Goal: Transaction & Acquisition: Purchase product/service

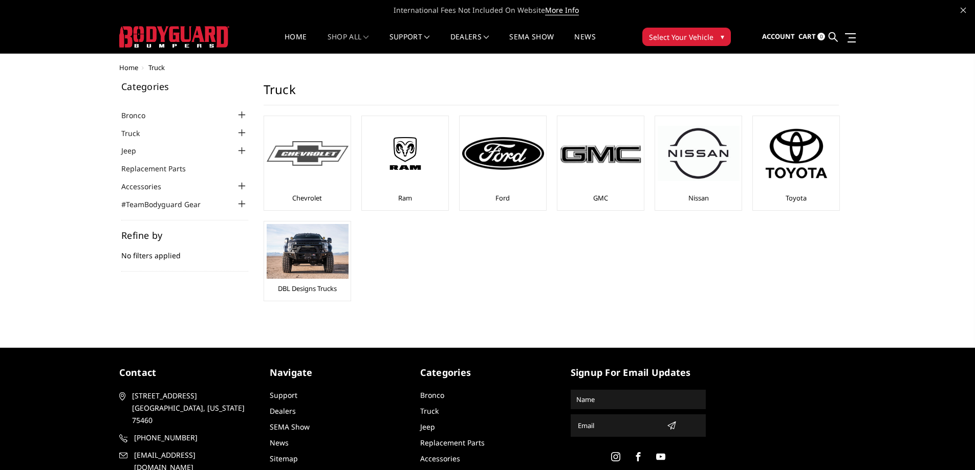
click at [336, 172] on div at bounding box center [308, 154] width 82 height 70
click at [578, 187] on div at bounding box center [601, 154] width 82 height 70
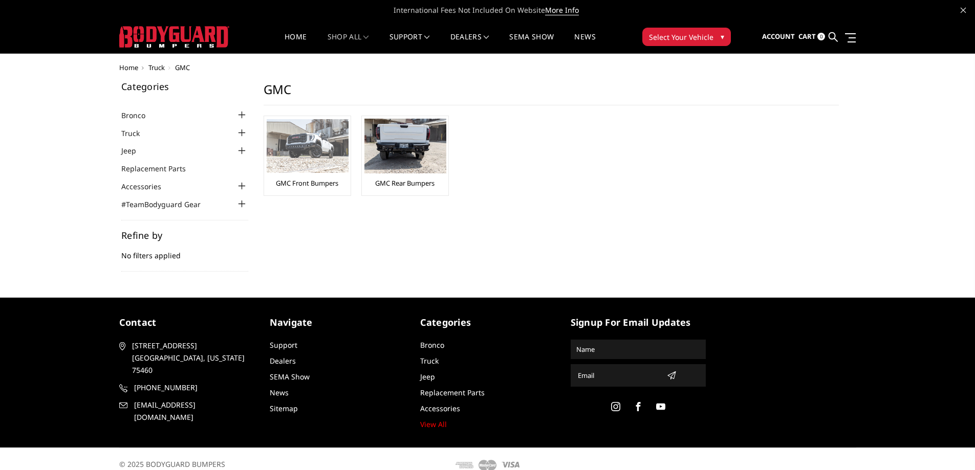
click at [319, 170] on img at bounding box center [308, 146] width 82 height 54
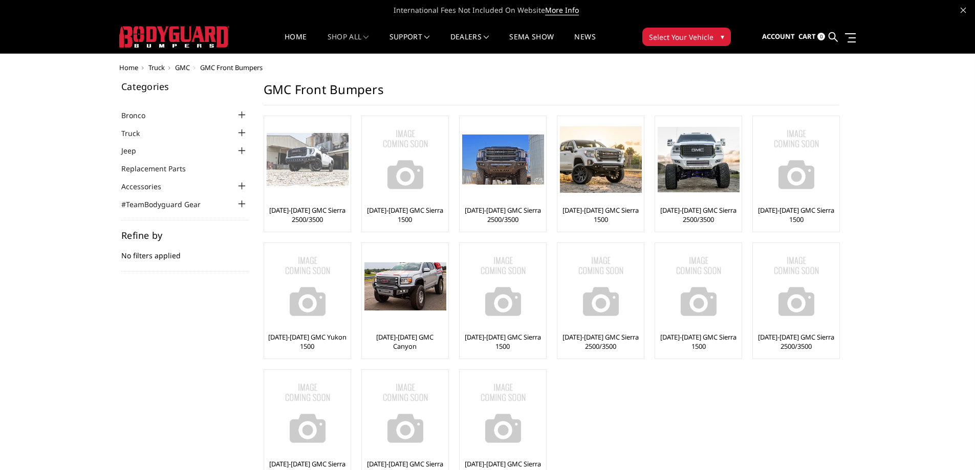
click at [317, 217] on link "[DATE]-[DATE] GMC Sierra 2500/3500" at bounding box center [307, 215] width 81 height 18
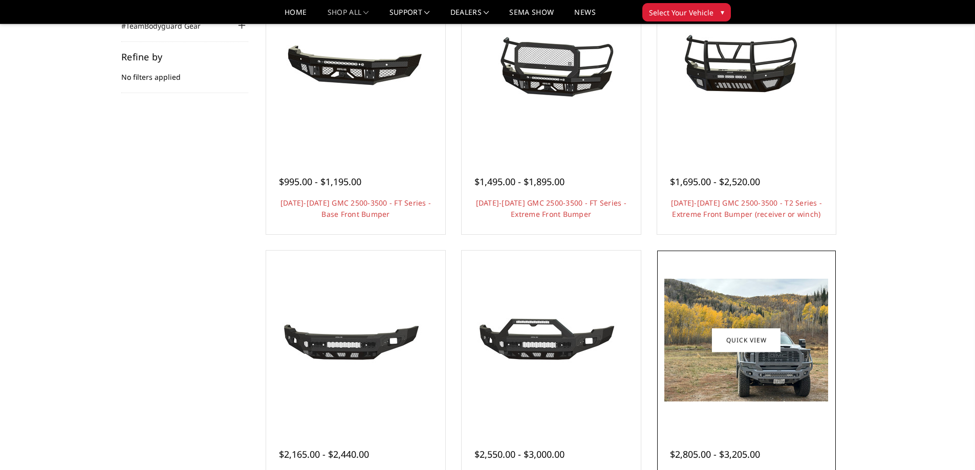
scroll to position [205, 0]
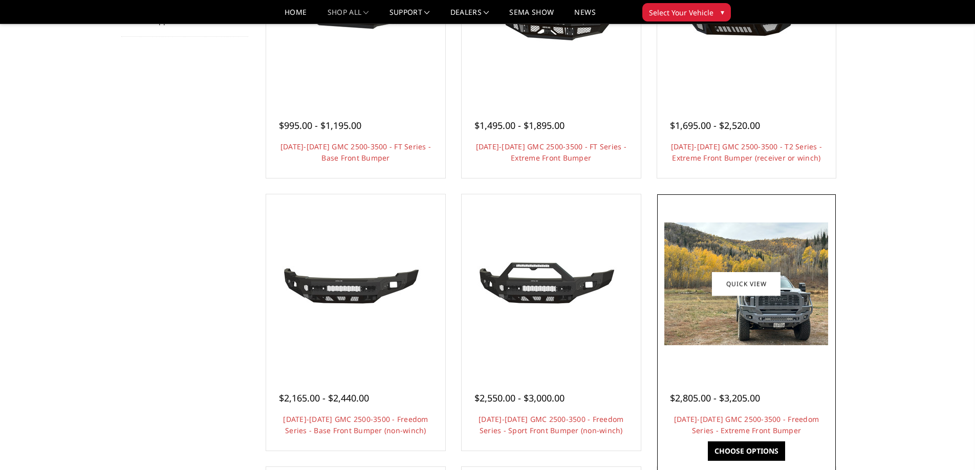
click at [722, 326] on img at bounding box center [746, 284] width 164 height 123
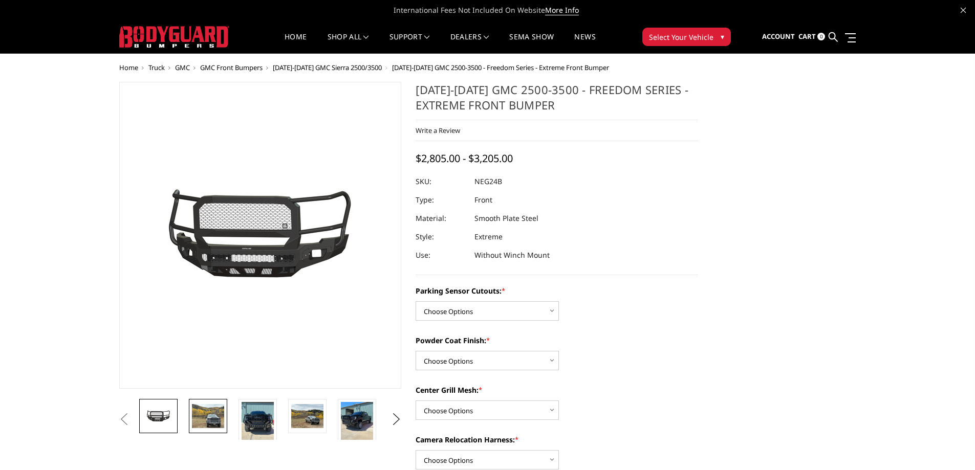
click at [193, 405] on img at bounding box center [208, 416] width 32 height 24
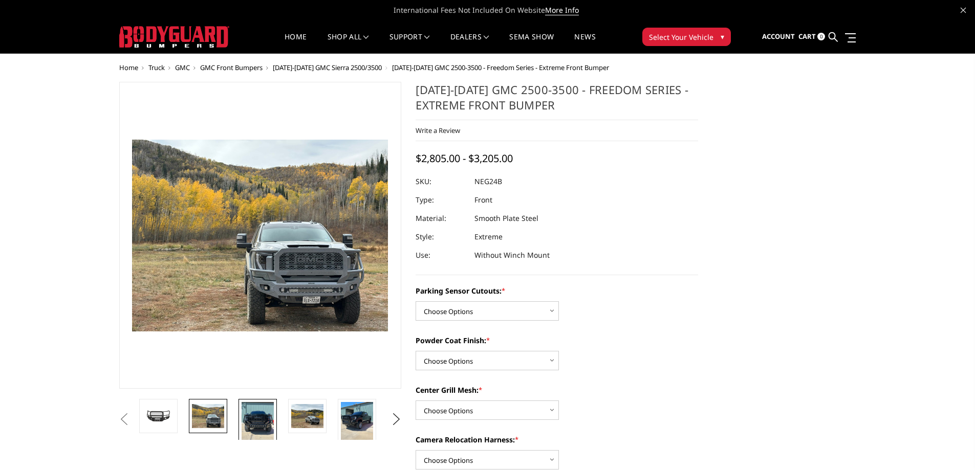
click at [269, 423] on img at bounding box center [258, 423] width 32 height 43
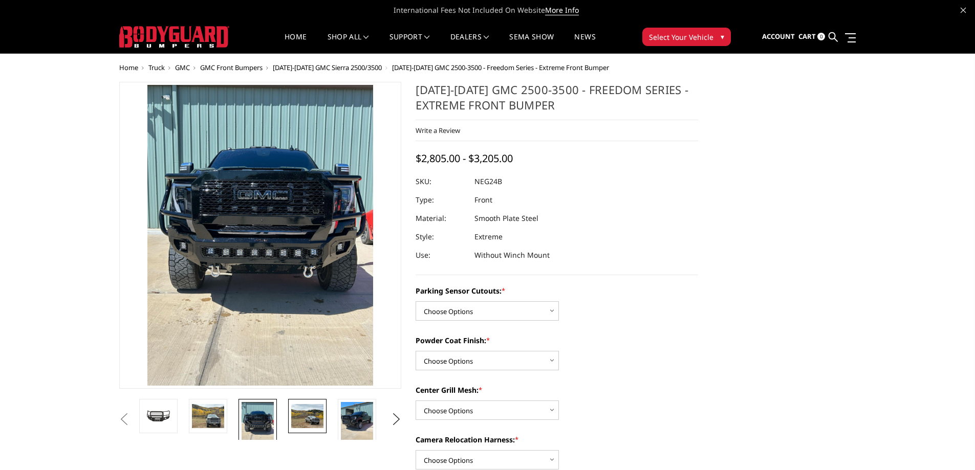
click at [318, 431] on link at bounding box center [307, 416] width 38 height 34
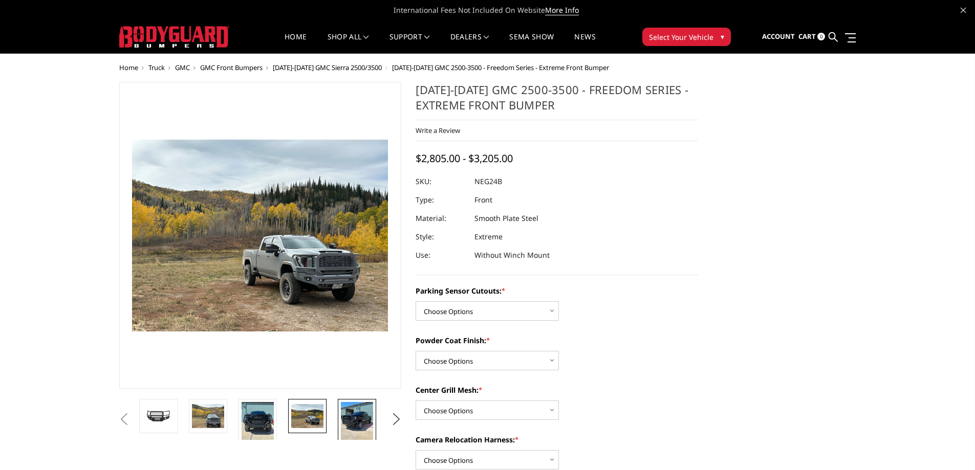
click at [362, 431] on img at bounding box center [357, 423] width 32 height 43
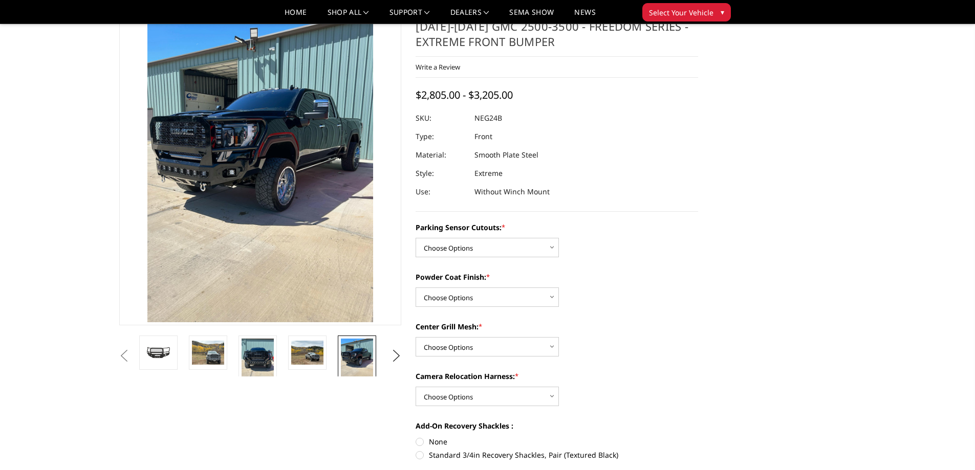
scroll to position [51, 0]
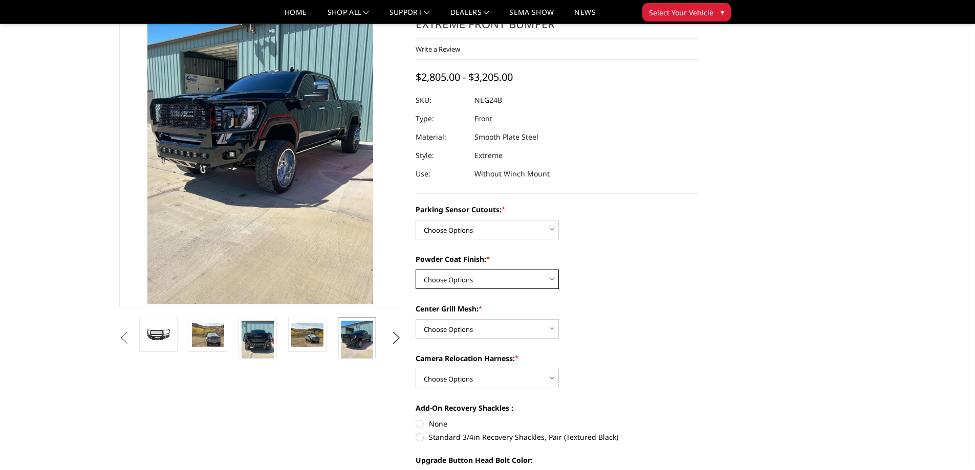
click at [460, 282] on select "Choose Options Bare Metal Texture Black Powder Coat" at bounding box center [487, 279] width 143 height 19
select select "2876"
click at [416, 270] on select "Choose Options Bare Metal Texture Black Powder Coat" at bounding box center [487, 279] width 143 height 19
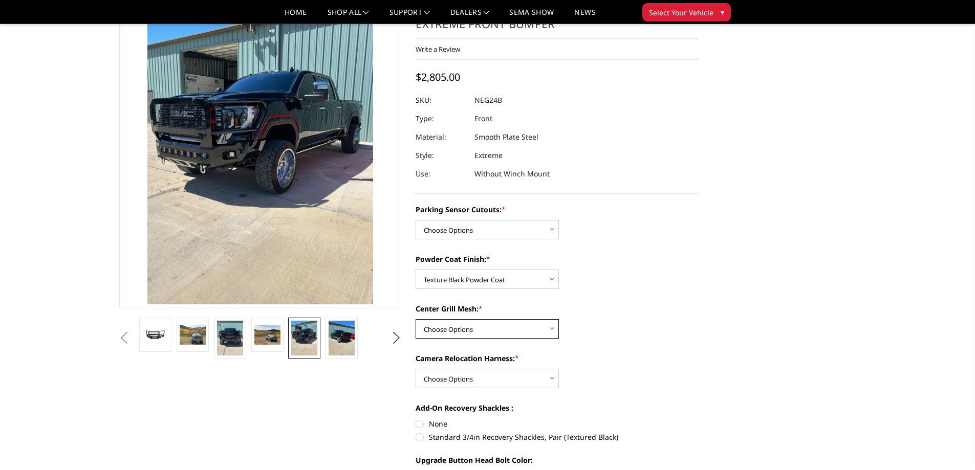
click at [457, 330] on select "Choose Options WITH Expanded Metal in Center Grill WITHOUT Expanded Metal in Ce…" at bounding box center [487, 328] width 143 height 19
click at [261, 325] on img at bounding box center [267, 334] width 26 height 19
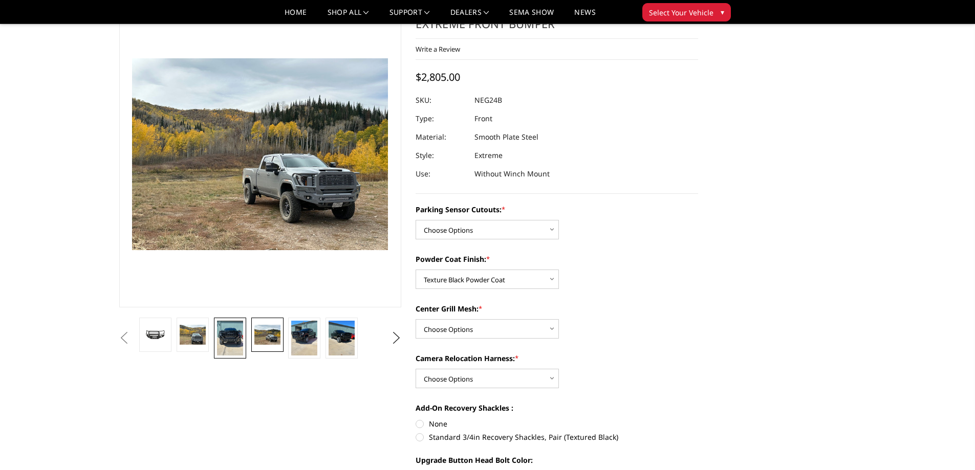
click at [227, 337] on img at bounding box center [230, 338] width 26 height 35
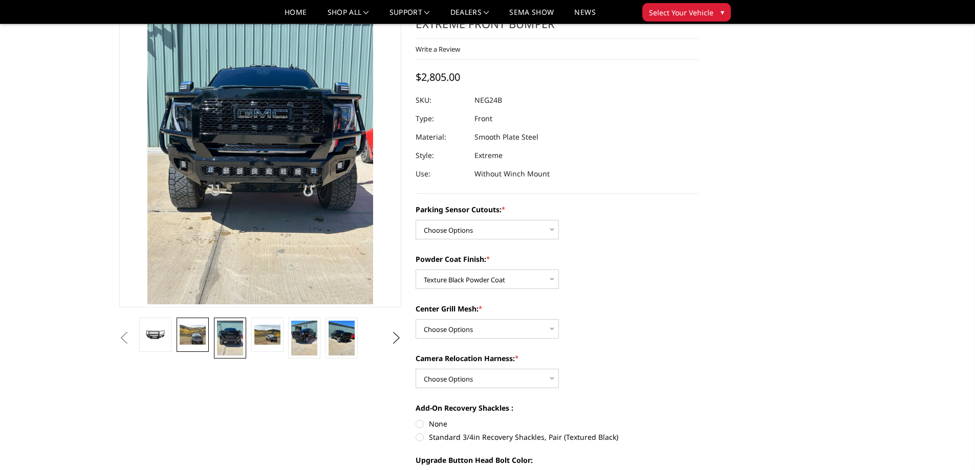
click at [201, 341] on img at bounding box center [193, 334] width 26 height 19
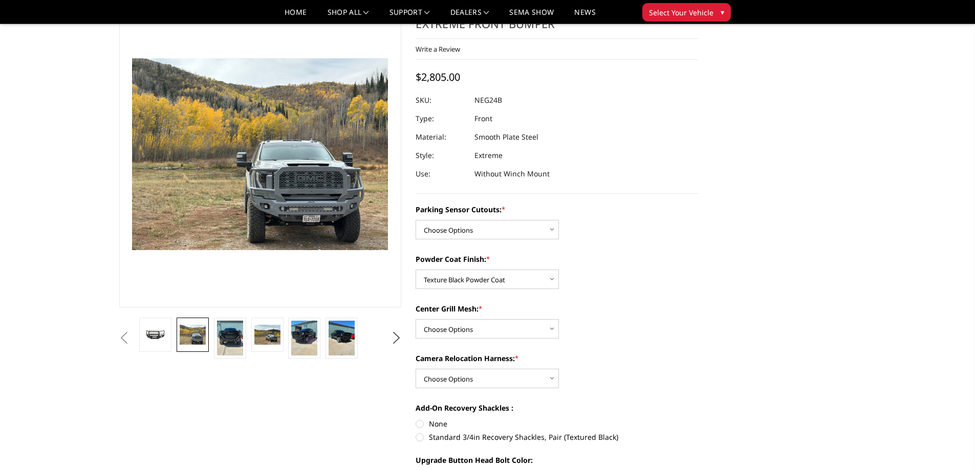
click at [132, 343] on button "Previous" at bounding box center [124, 338] width 15 height 15
click at [132, 338] on button "Previous" at bounding box center [124, 338] width 15 height 15
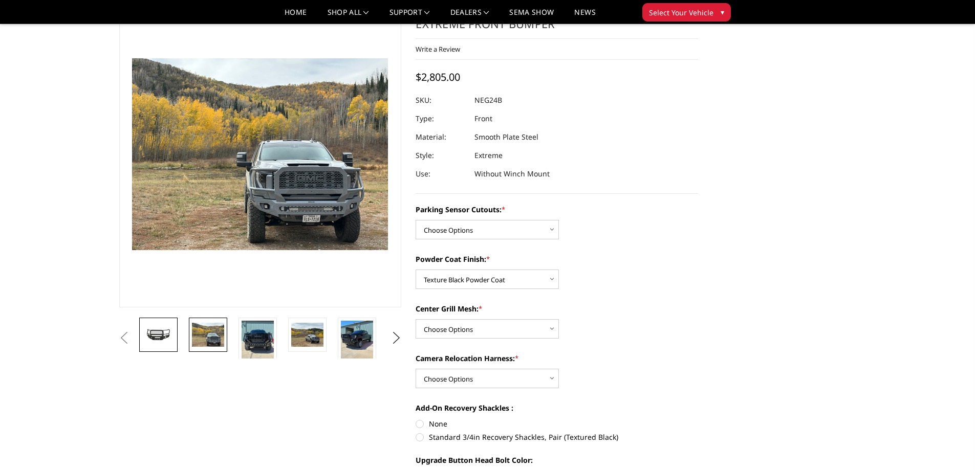
click at [153, 330] on img at bounding box center [158, 335] width 32 height 15
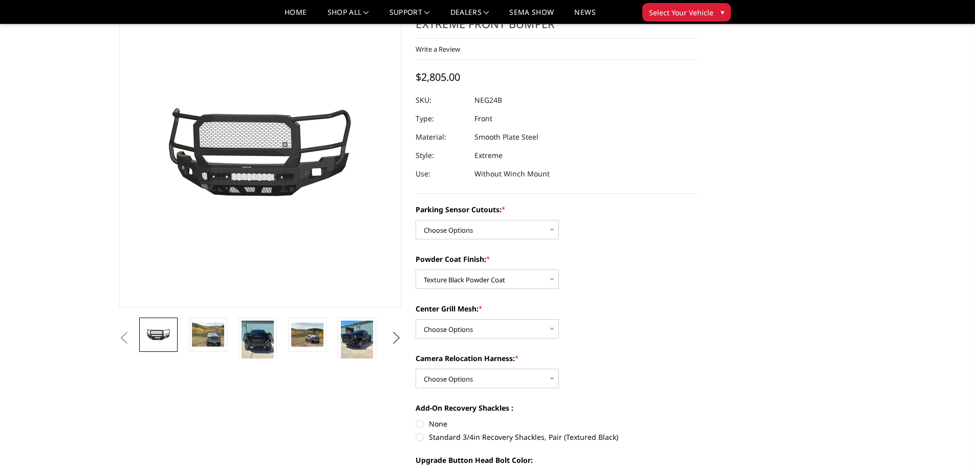
click at [393, 338] on button "Next" at bounding box center [395, 338] width 15 height 15
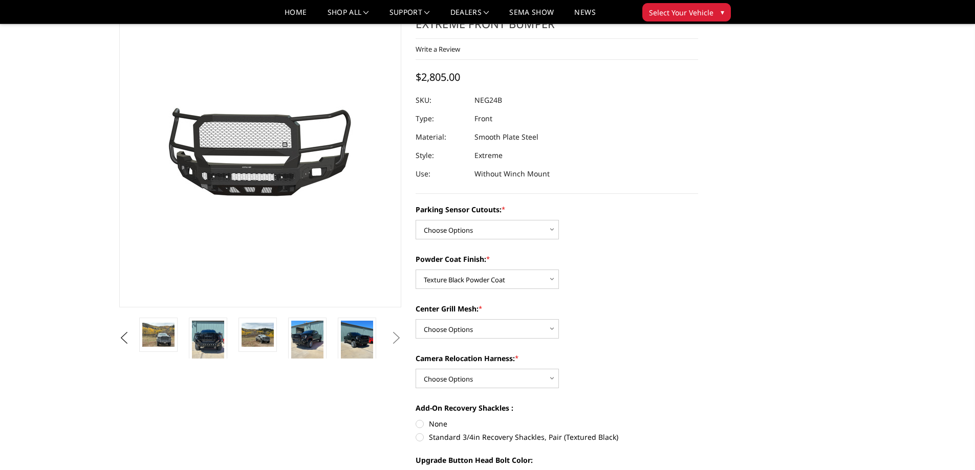
click at [394, 338] on button "Next" at bounding box center [395, 338] width 15 height 15
click at [365, 344] on img at bounding box center [357, 342] width 32 height 43
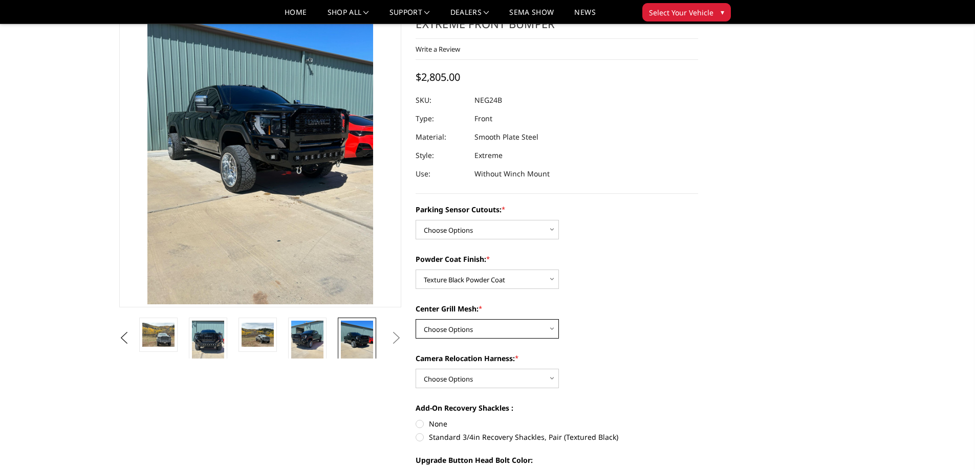
click at [450, 326] on select "Choose Options WITH Expanded Metal in Center Grill WITHOUT Expanded Metal in Ce…" at bounding box center [487, 328] width 143 height 19
select select "2877"
click at [416, 319] on select "Choose Options WITH Expanded Metal in Center Grill WITHOUT Expanded Metal in Ce…" at bounding box center [487, 328] width 143 height 19
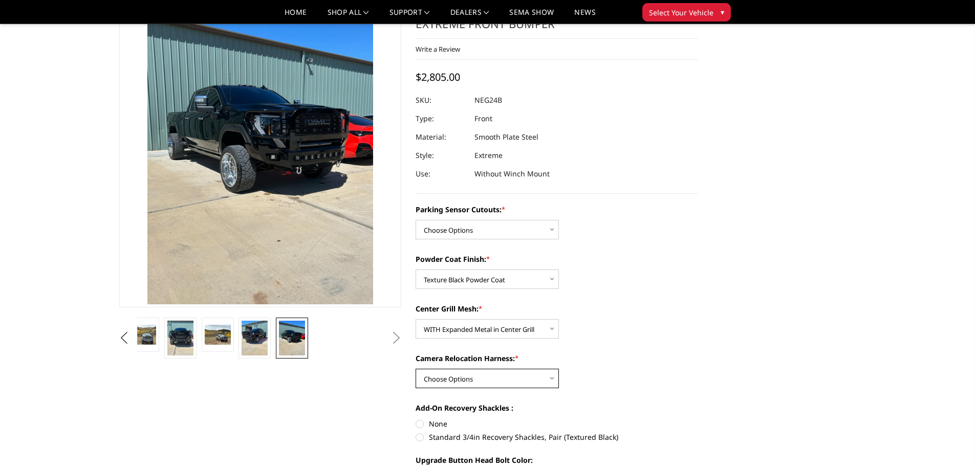
click at [447, 381] on select "Choose Options WITH Camera Relocation Harness WITHOUT Camera Relocation Harness" at bounding box center [487, 378] width 143 height 19
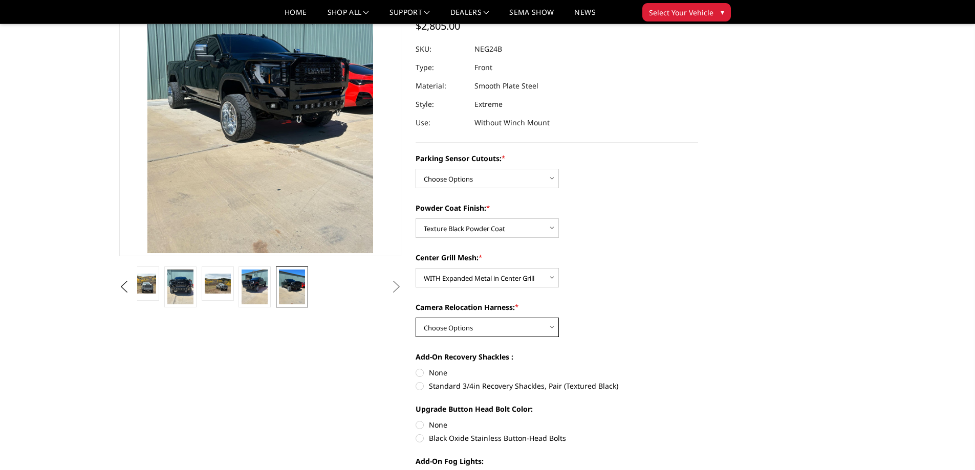
click at [464, 320] on select "Choose Options WITH Camera Relocation Harness WITHOUT Camera Relocation Harness" at bounding box center [487, 327] width 143 height 19
select select "2880"
click at [416, 318] on select "Choose Options WITH Camera Relocation Harness WITHOUT Camera Relocation Harness" at bounding box center [487, 327] width 143 height 19
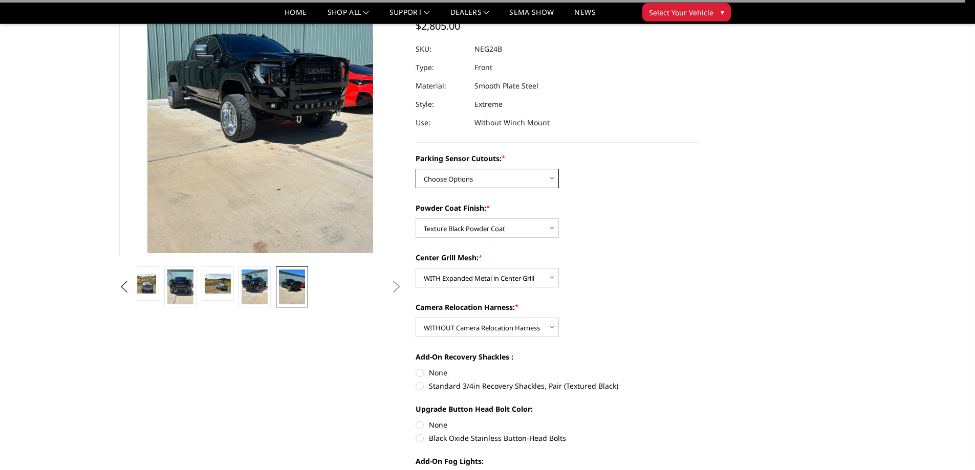
click at [443, 177] on select "Choose Options No - Without Parking Sensor Cutouts Yes - With Parking Sensor Cu…" at bounding box center [487, 178] width 143 height 19
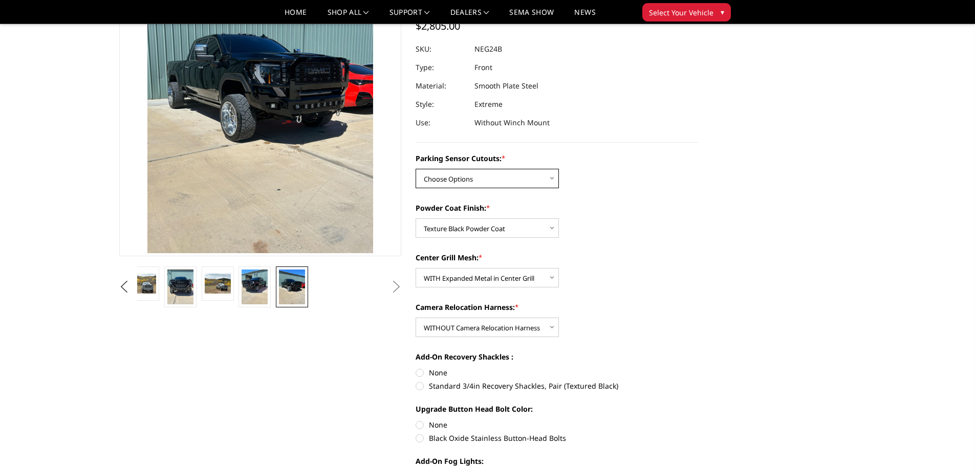
select select "2874"
click at [416, 169] on select "Choose Options No - Without Parking Sensor Cutouts Yes - With Parking Sensor Cu…" at bounding box center [487, 178] width 143 height 19
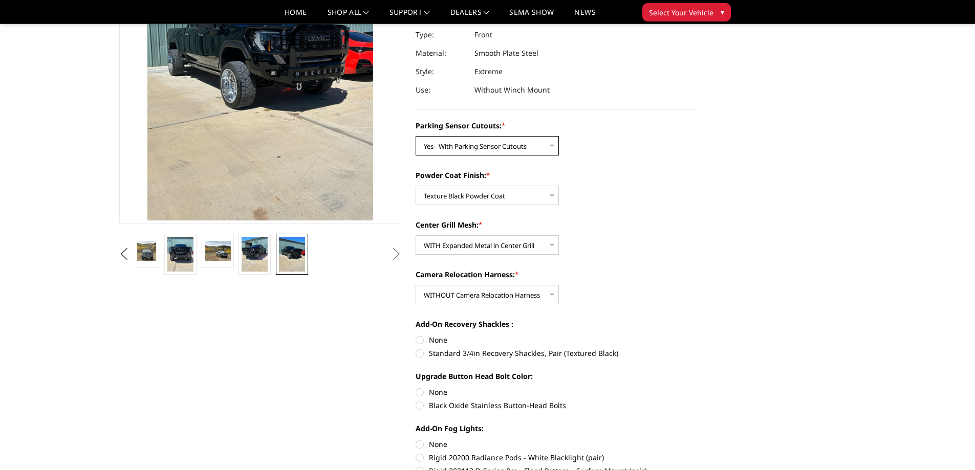
scroll to position [154, 0]
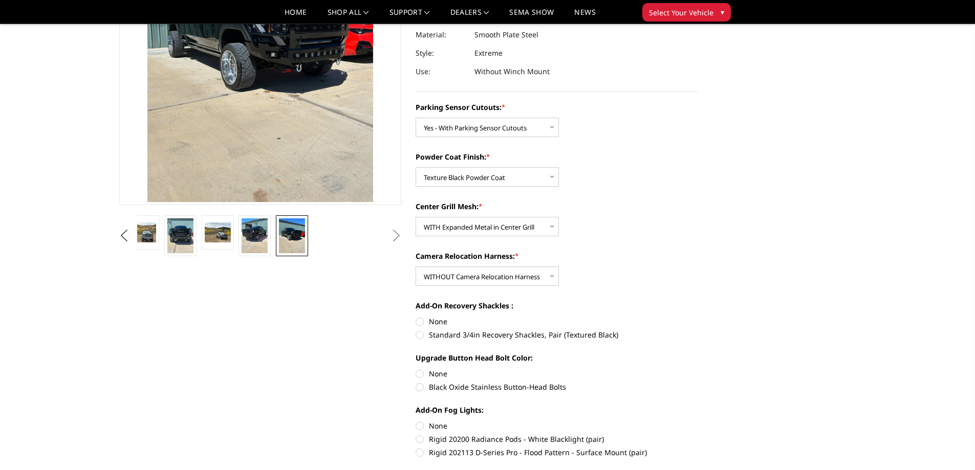
click at [427, 337] on label "Standard 3/4in Recovery Shackles, Pair (Textured Black)" at bounding box center [557, 335] width 283 height 11
click at [698, 317] on input "Standard 3/4in Recovery Shackles, Pair (Textured Black)" at bounding box center [698, 316] width 1 height 1
radio input "true"
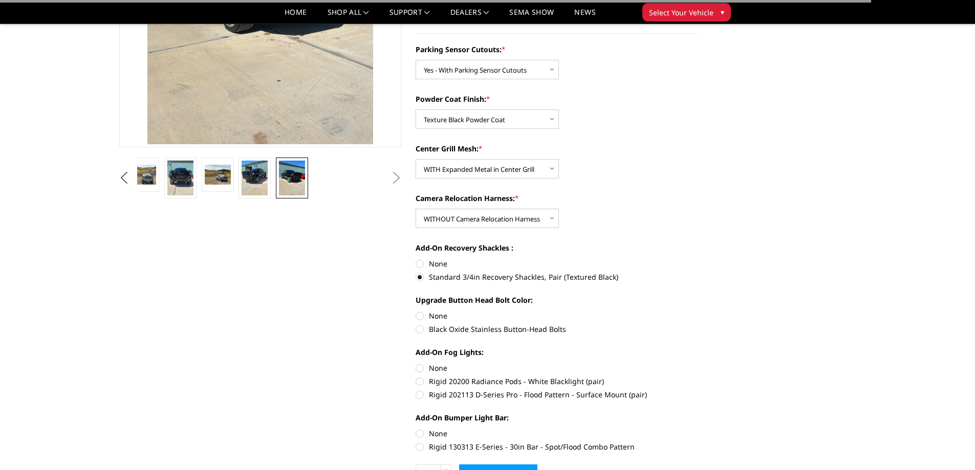
scroll to position [256, 0]
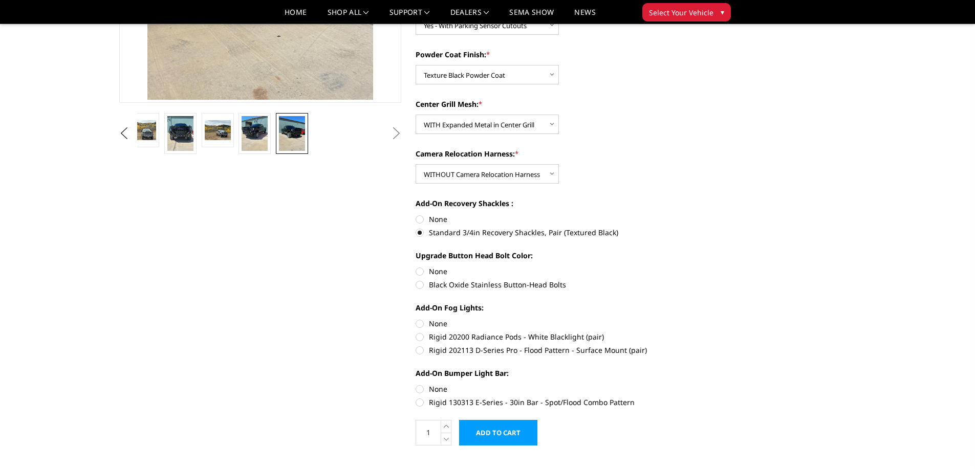
click at [426, 283] on label "Black Oxide Stainless Button-Head Bolts" at bounding box center [557, 284] width 283 height 11
click at [698, 267] on input "Black Oxide Stainless Button-Head Bolts" at bounding box center [698, 266] width 1 height 1
radio input "true"
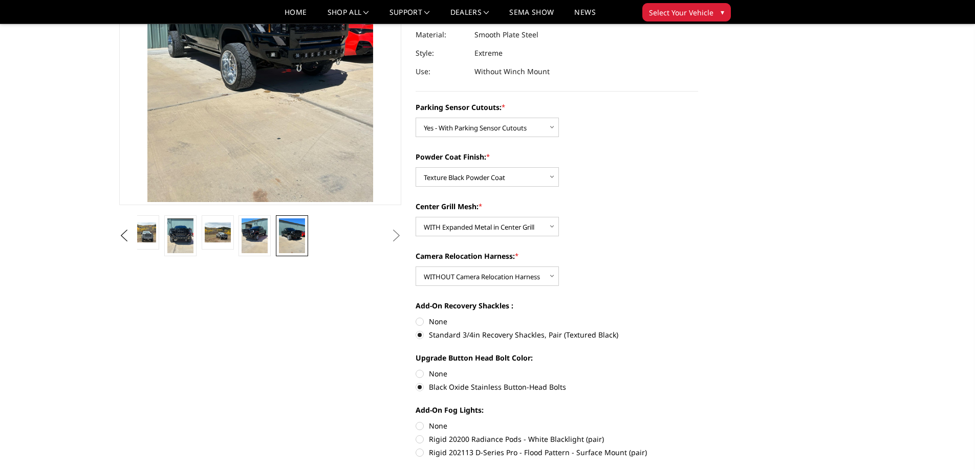
scroll to position [358, 0]
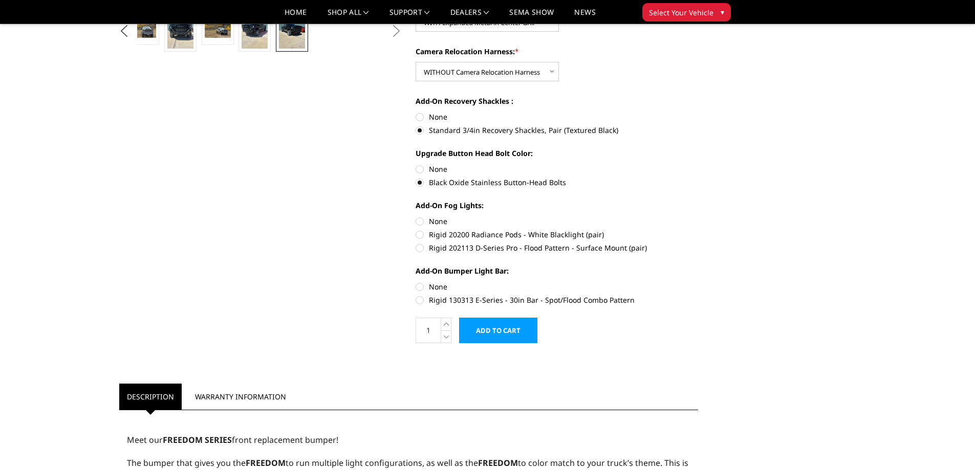
click at [418, 234] on label "Rigid 20200 Radiance Pods - White Blacklight (pair)" at bounding box center [557, 234] width 283 height 11
click at [698, 216] on input "Rigid 20200 Radiance Pods - White Blacklight (pair)" at bounding box center [698, 216] width 1 height 1
radio input "true"
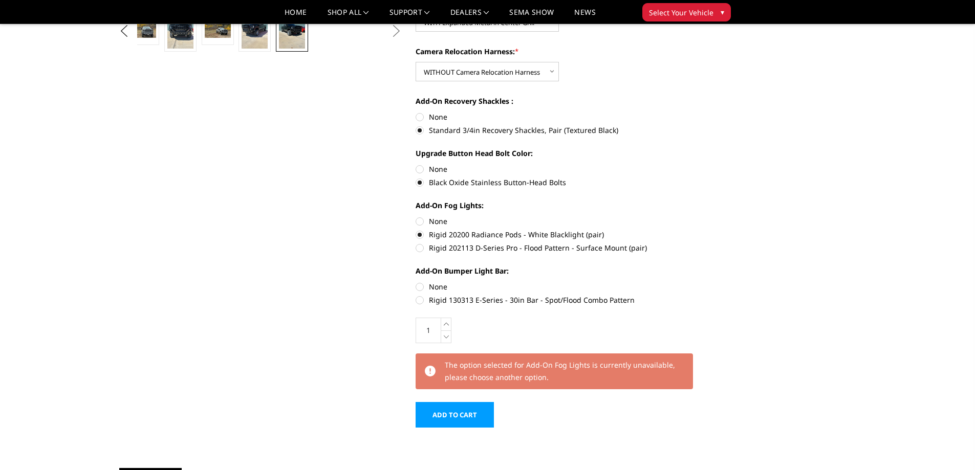
click at [419, 296] on label "Rigid 130313 E-Series - 30in Bar - Spot/Flood Combo Pattern" at bounding box center [557, 300] width 283 height 11
click at [698, 282] on input "Rigid 130313 E-Series - 30in Bar - Spot/Flood Combo Pattern" at bounding box center [698, 281] width 1 height 1
radio input "true"
click at [420, 218] on label "None" at bounding box center [557, 221] width 283 height 11
click at [416, 216] on input "None" at bounding box center [416, 216] width 1 height 1
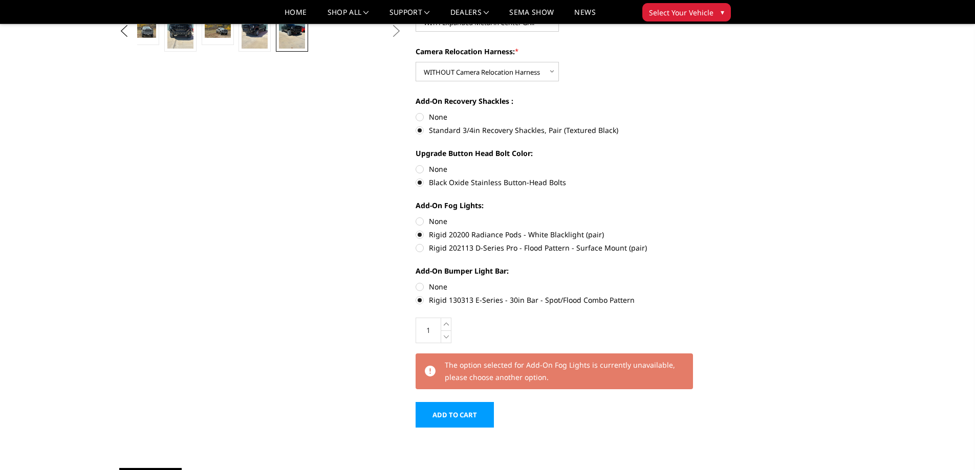
radio input "true"
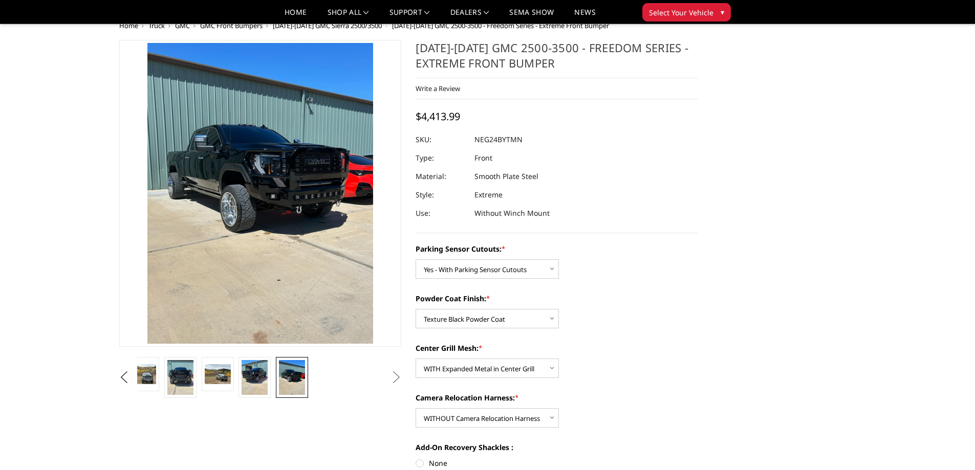
scroll to position [0, 0]
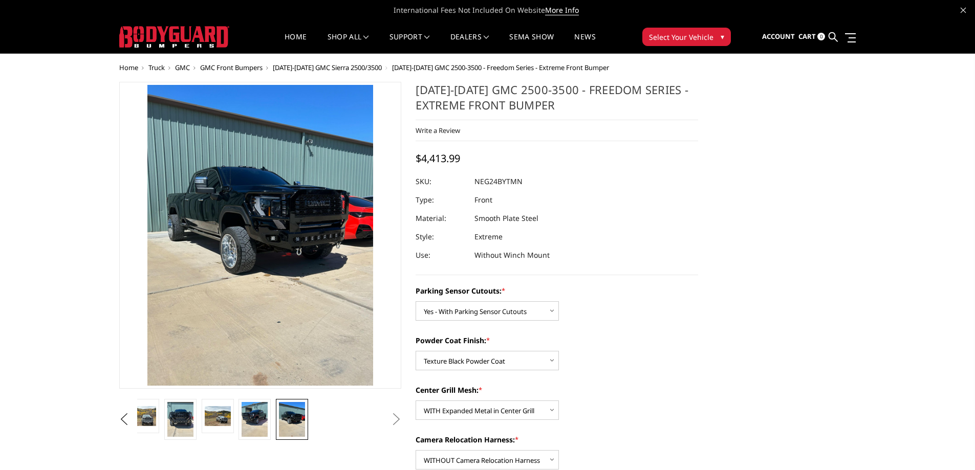
click at [202, 411] on li at bounding box center [217, 419] width 37 height 41
click at [213, 418] on img at bounding box center [218, 415] width 26 height 19
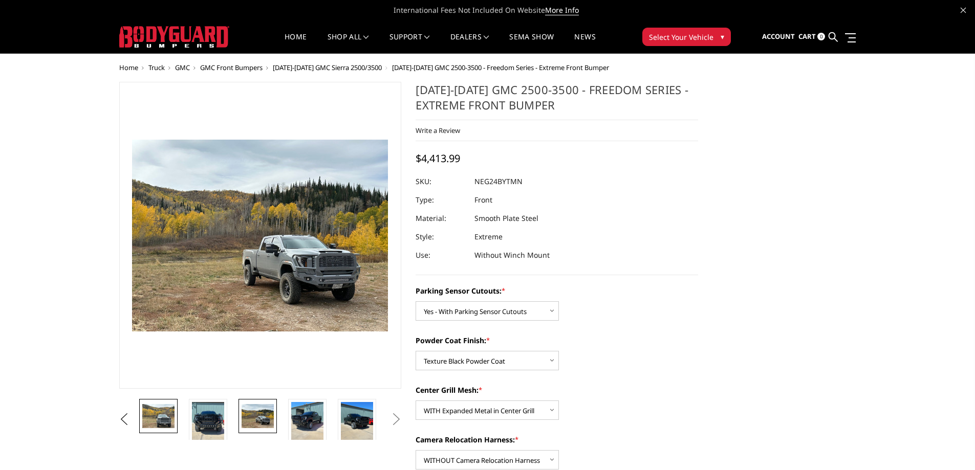
click at [163, 418] on img at bounding box center [158, 416] width 32 height 24
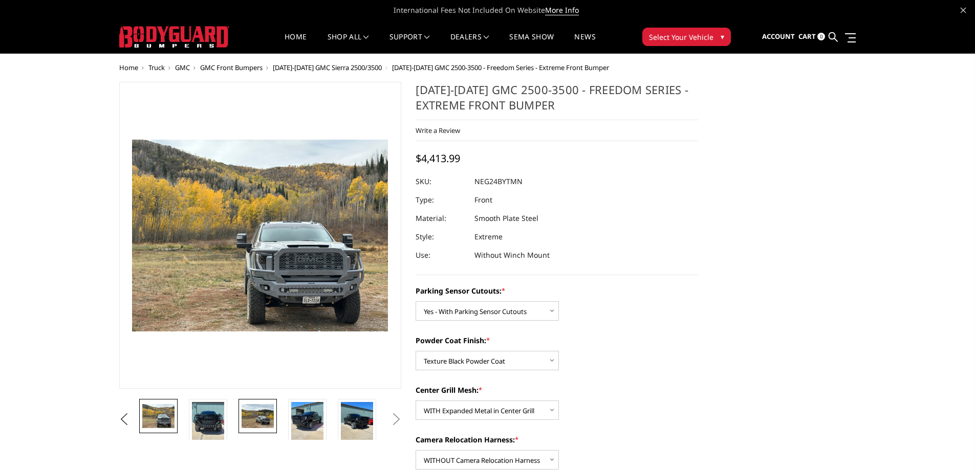
click at [267, 416] on img at bounding box center [258, 416] width 32 height 24
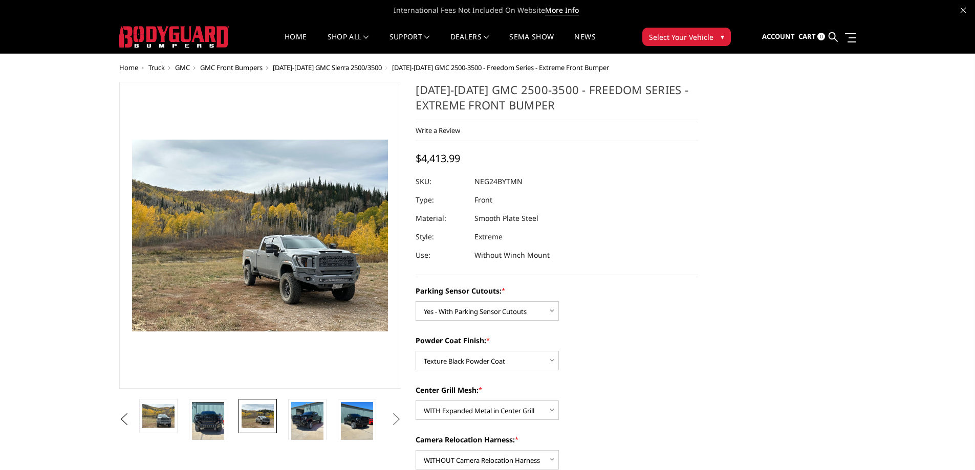
click at [126, 419] on button "Previous" at bounding box center [124, 419] width 15 height 15
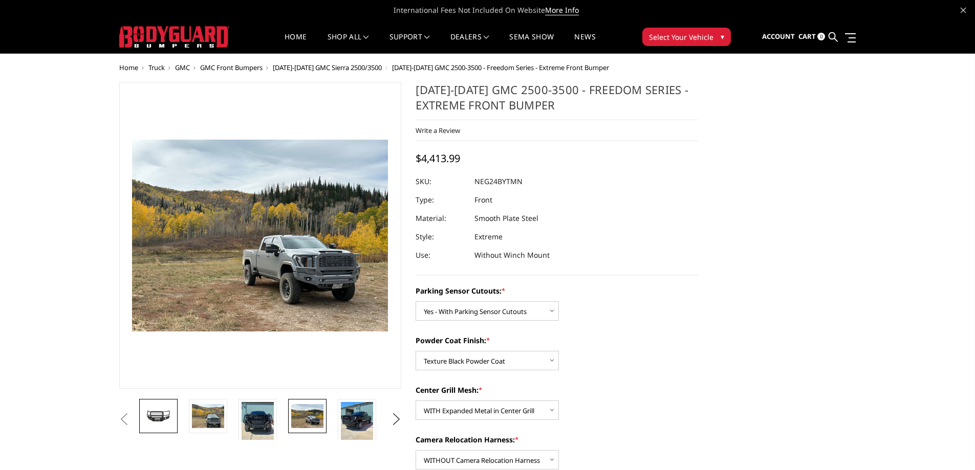
click at [168, 419] on img at bounding box center [158, 416] width 32 height 15
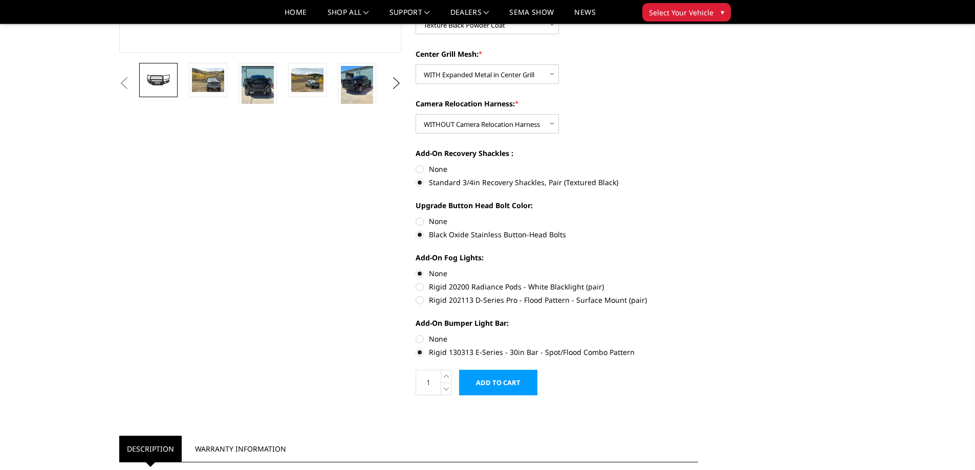
scroll to position [307, 0]
click at [414, 276] on section "2024-2025 GMC 2500-3500 - Freedom Series - Extreme Front Bumper Write a Review …" at bounding box center [556, 75] width 297 height 661
click at [422, 297] on label "Rigid 202113 D-Series Pro - Flood Pattern - Surface Mount (pair)" at bounding box center [557, 299] width 283 height 11
click at [698, 281] on input "Rigid 202113 D-Series Pro - Flood Pattern - Surface Mount (pair)" at bounding box center [698, 280] width 1 height 1
radio input "true"
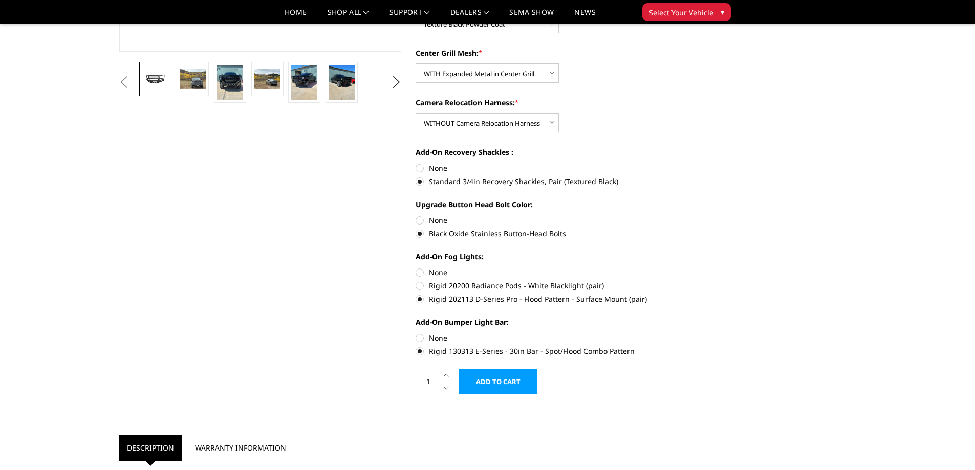
click at [424, 286] on label "Rigid 20200 Radiance Pods - White Blacklight (pair)" at bounding box center [557, 285] width 283 height 11
click at [698, 268] on input "Rigid 20200 Radiance Pods - White Blacklight (pair)" at bounding box center [698, 267] width 1 height 1
radio input "true"
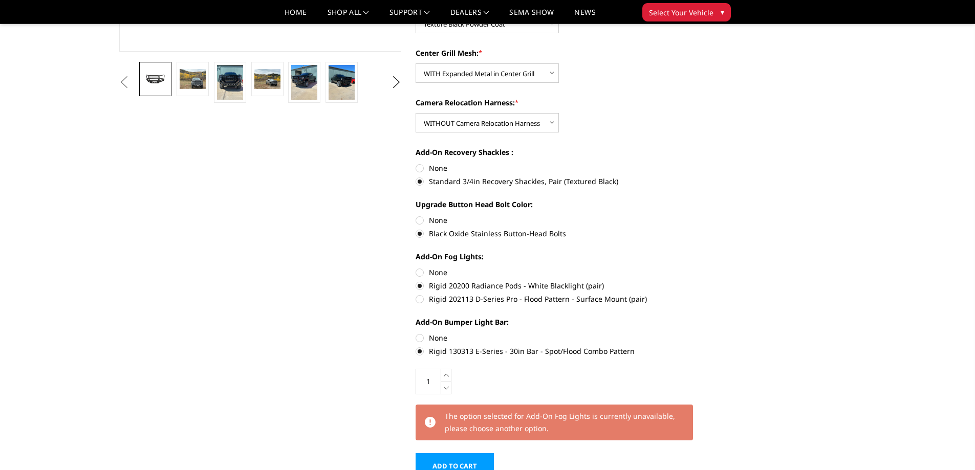
click at [423, 300] on label "Rigid 202113 D-Series Pro - Flood Pattern - Surface Mount (pair)" at bounding box center [557, 299] width 283 height 11
click at [698, 281] on input "Rigid 202113 D-Series Pro - Flood Pattern - Surface Mount (pair)" at bounding box center [698, 280] width 1 height 1
radio input "true"
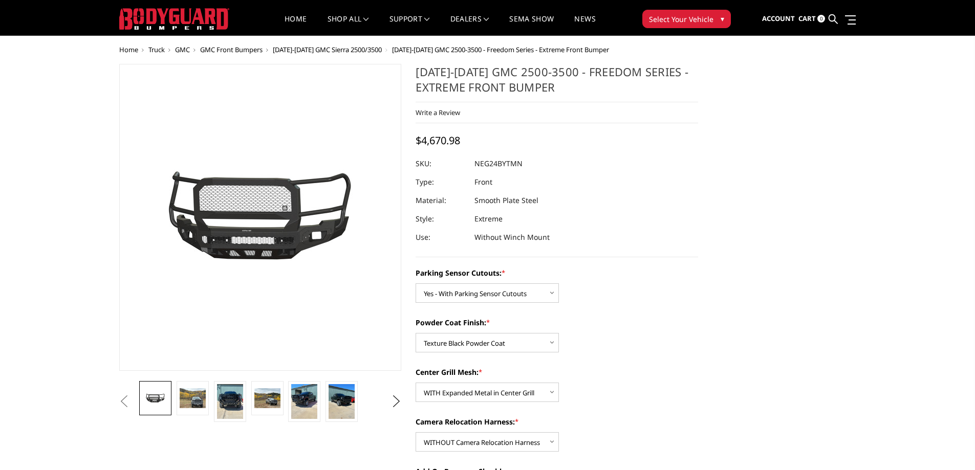
scroll to position [0, 0]
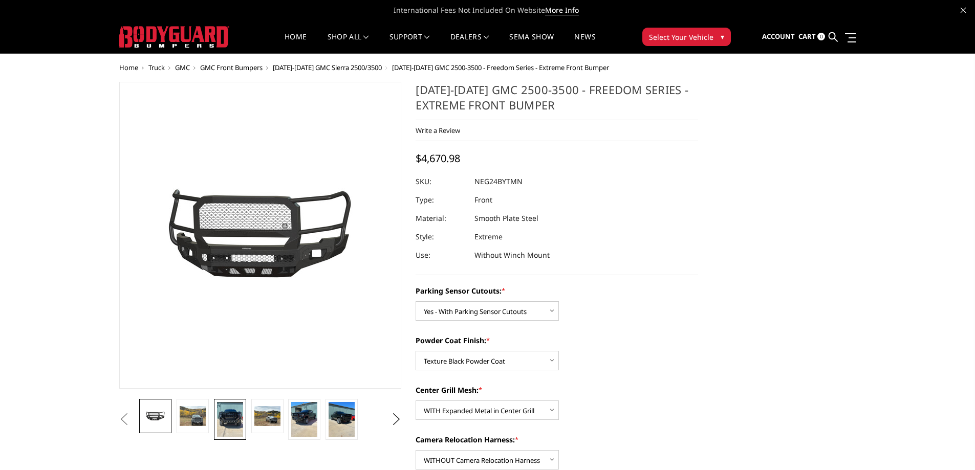
click at [226, 420] on img at bounding box center [230, 419] width 26 height 35
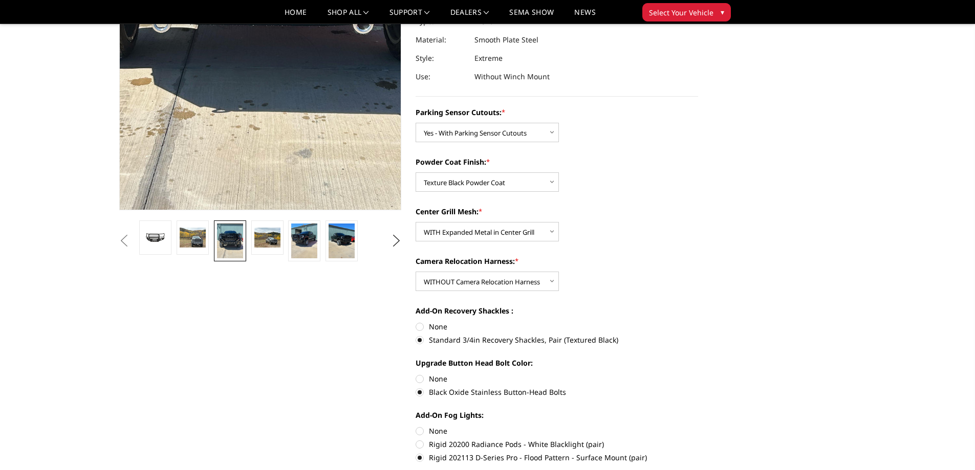
scroll to position [51, 0]
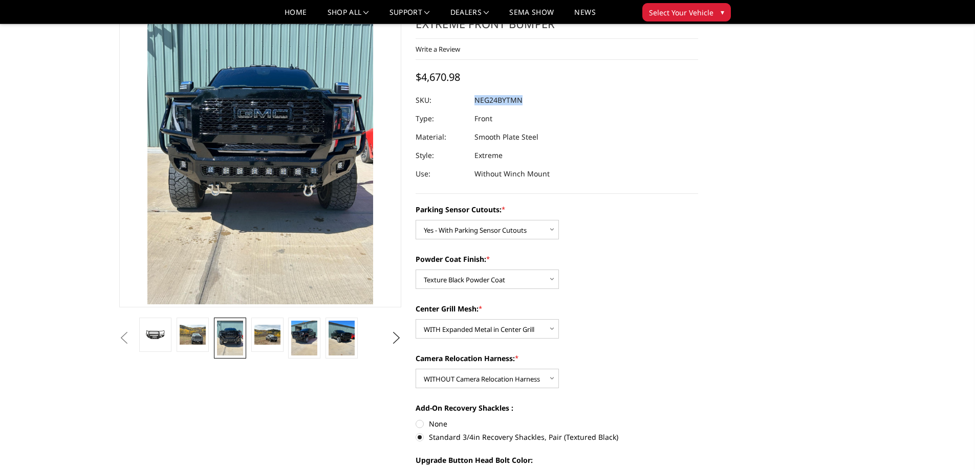
drag, startPoint x: 531, startPoint y: 103, endPoint x: 476, endPoint y: 101, distance: 54.8
click at [476, 101] on dl "SKU: NEG24BYTMN UPC: Type: Front Material: Smooth Plate Steel Style: Extreme Us…" at bounding box center [557, 137] width 283 height 92
copy dl "NEG24BYTMN UPC:"
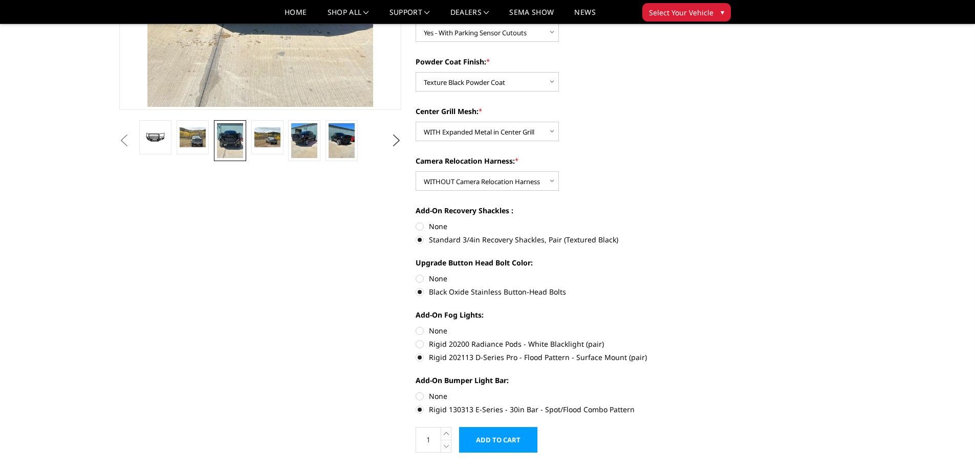
scroll to position [256, 0]
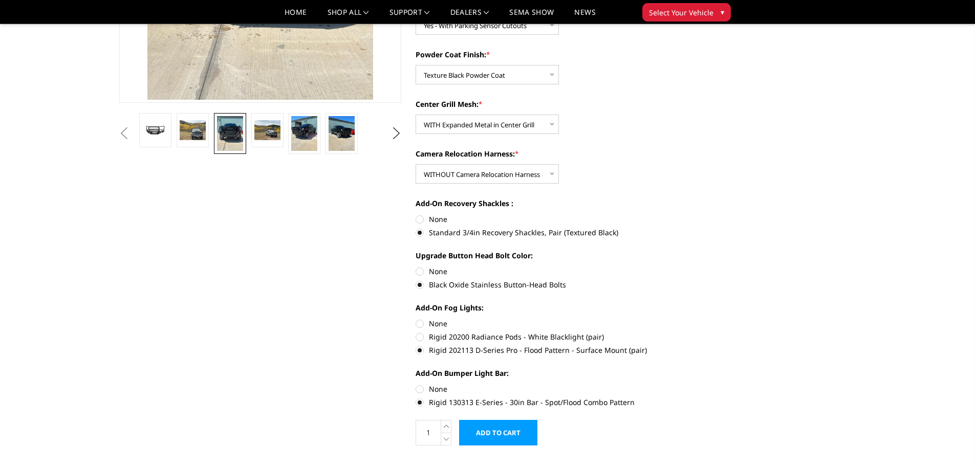
click at [418, 325] on label "None" at bounding box center [557, 323] width 283 height 11
click at [416, 319] on input "None" at bounding box center [416, 318] width 1 height 1
radio input "true"
click at [422, 388] on label "None" at bounding box center [557, 389] width 283 height 11
click at [416, 384] on input "None" at bounding box center [416, 384] width 1 height 1
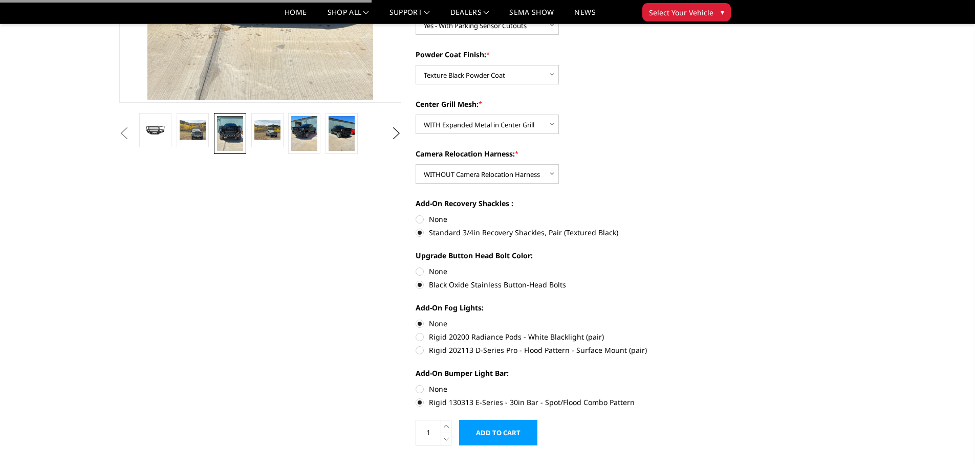
radio input "true"
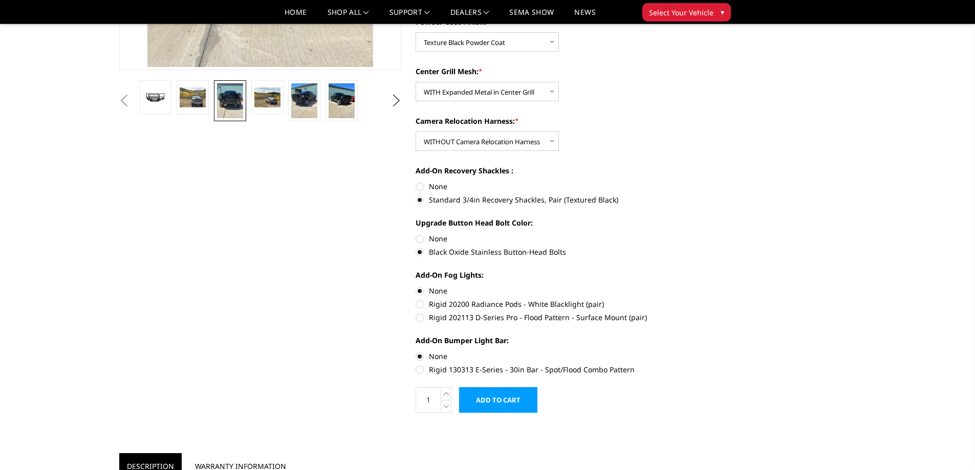
scroll to position [307, 0]
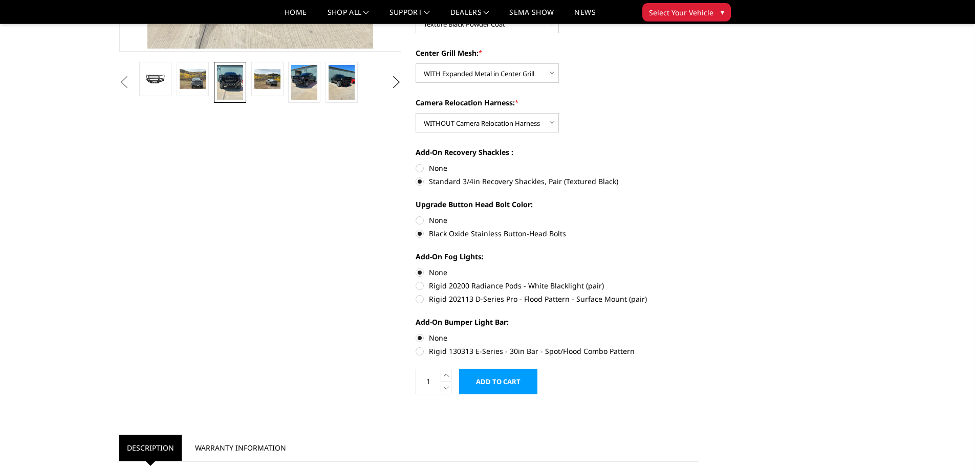
click at [421, 297] on label "Rigid 202113 D-Series Pro - Flood Pattern - Surface Mount (pair)" at bounding box center [557, 299] width 283 height 11
click at [698, 281] on input "Rigid 202113 D-Series Pro - Flood Pattern - Surface Mount (pair)" at bounding box center [698, 280] width 1 height 1
radio input "true"
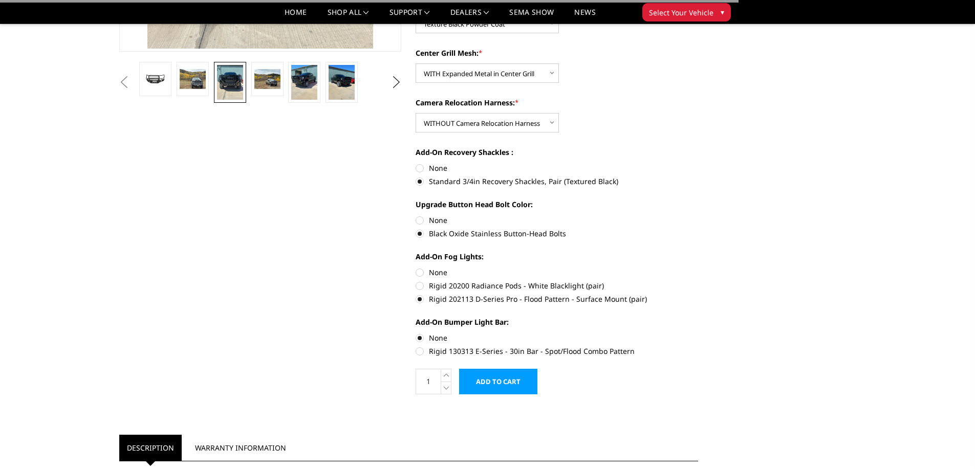
click at [420, 351] on label "Rigid 130313 E-Series - 30in Bar - Spot/Flood Combo Pattern" at bounding box center [557, 351] width 283 height 11
click at [698, 333] on input "Rigid 130313 E-Series - 30in Bar - Spot/Flood Combo Pattern" at bounding box center [698, 333] width 1 height 1
radio input "true"
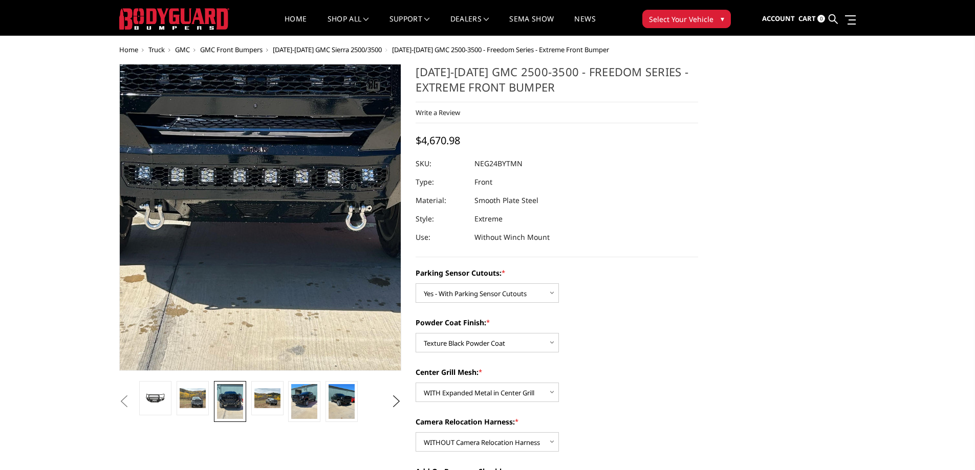
scroll to position [0, 0]
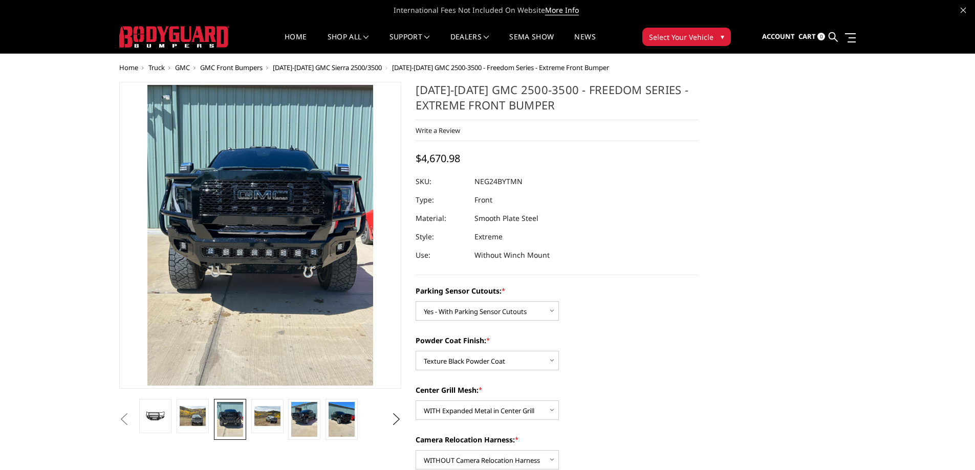
click at [266, 435] on li at bounding box center [267, 419] width 37 height 41
click at [294, 421] on img at bounding box center [304, 419] width 26 height 35
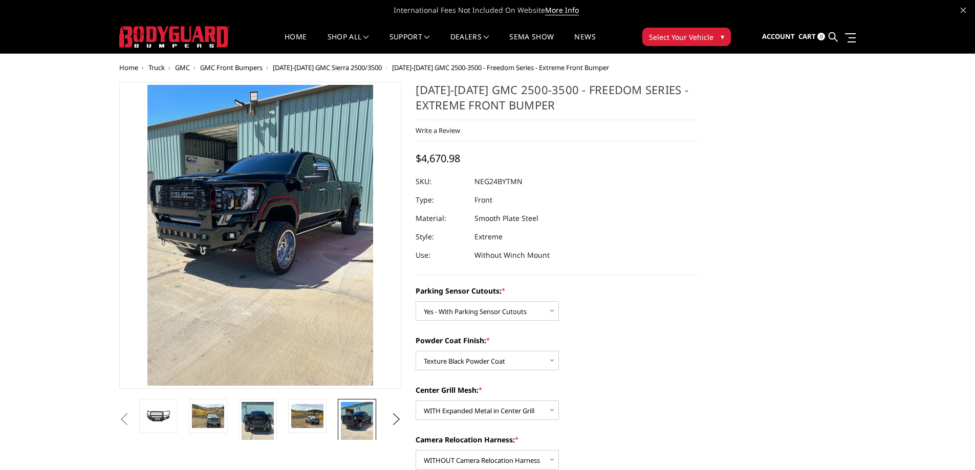
click at [345, 424] on img at bounding box center [357, 423] width 32 height 43
click at [363, 426] on img at bounding box center [357, 423] width 32 height 43
click at [318, 419] on img at bounding box center [307, 416] width 32 height 24
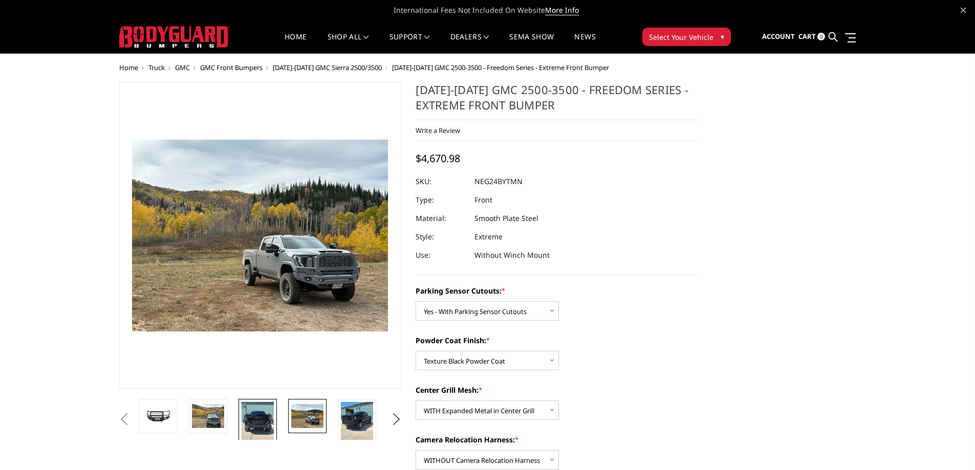
click at [259, 421] on img at bounding box center [258, 423] width 32 height 43
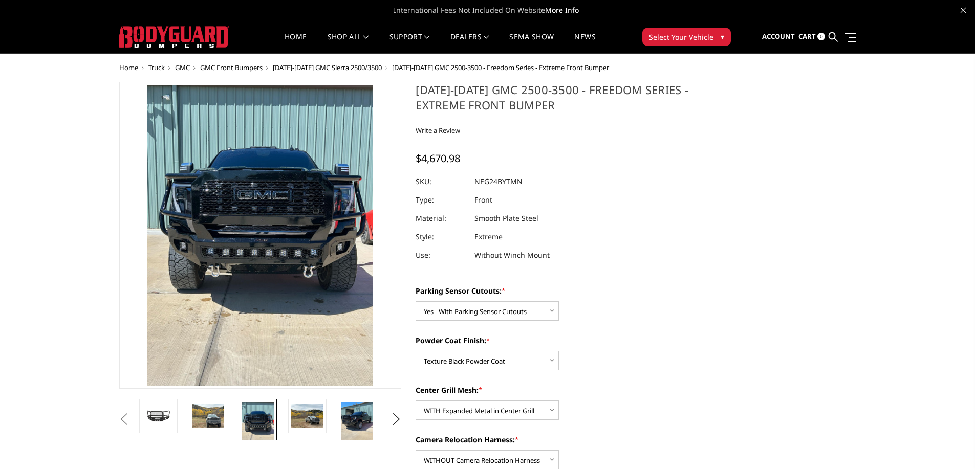
click at [210, 423] on img at bounding box center [208, 416] width 32 height 24
